Goal: Complete application form

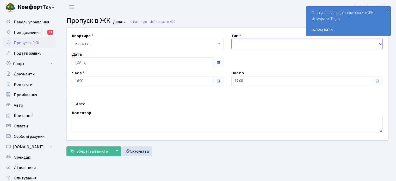
click at [248, 45] on select "- Доставка Таксі Гості Сервіс" at bounding box center [307, 44] width 152 height 10
select select "2"
click at [231, 39] on select "- Доставка Таксі Гості Сервіс" at bounding box center [307, 44] width 152 height 10
click at [74, 102] on input "Авто" at bounding box center [73, 103] width 3 height 3
checkbox input "true"
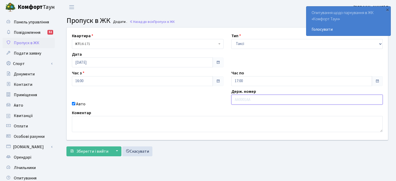
paste input "КА2624НА"
type input "КА2624НА"
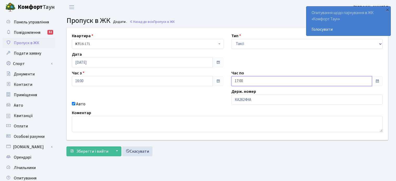
click at [247, 84] on input "17:00" at bounding box center [301, 81] width 141 height 10
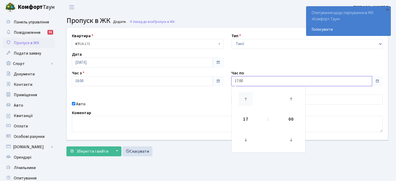
click at [246, 100] on icon at bounding box center [246, 99] width 14 height 14
type input "18:00"
click at [184, 104] on div "Авто" at bounding box center [147, 104] width 159 height 6
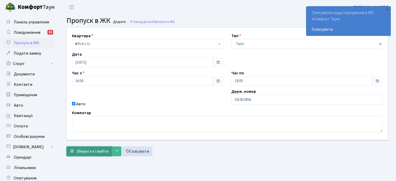
click at [93, 149] on span "Зберегти і вийти" at bounding box center [92, 152] width 32 height 6
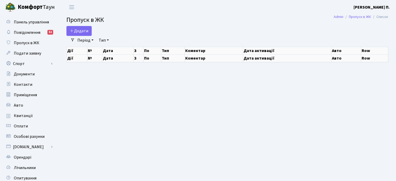
select select "25"
